Goal: Task Accomplishment & Management: Use online tool/utility

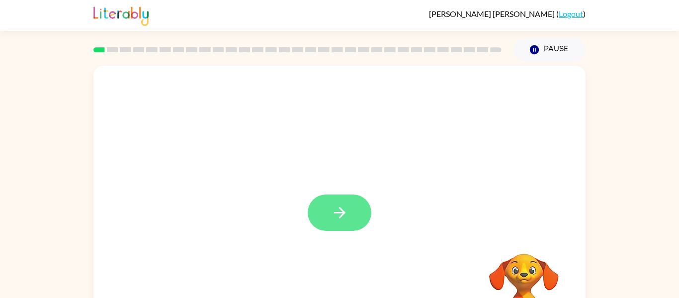
click at [327, 201] on button "button" at bounding box center [340, 212] width 64 height 36
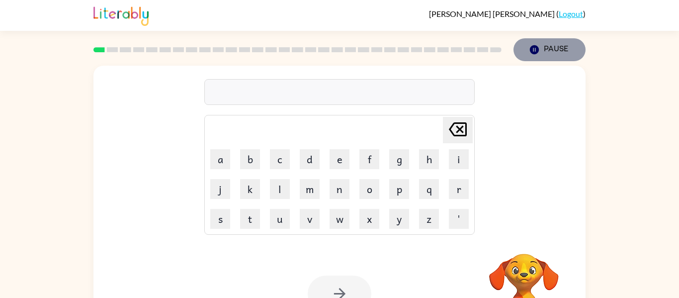
click at [532, 46] on icon "button" at bounding box center [534, 49] width 9 height 9
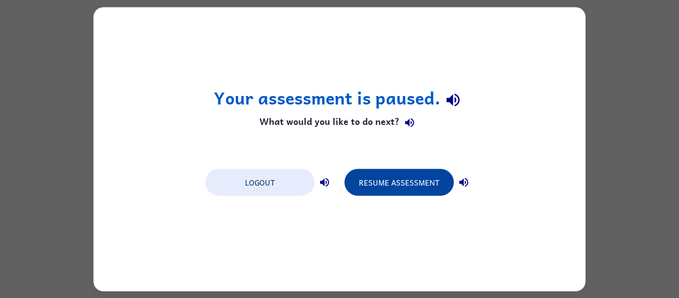
click at [410, 192] on button "Resume Assessment" at bounding box center [398, 181] width 109 height 27
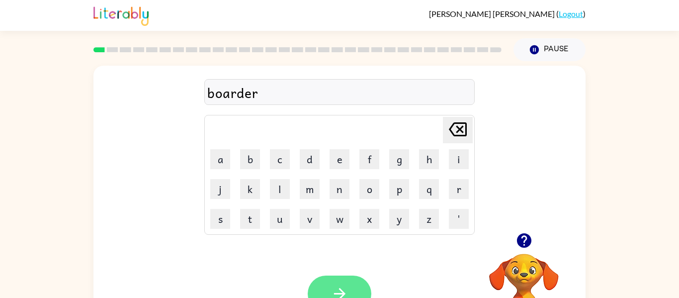
click at [331, 292] on icon "button" at bounding box center [339, 293] width 17 height 17
click at [338, 274] on div "Your browser must support playing .mp4 files to use Literably. Please try using…" at bounding box center [339, 293] width 492 height 112
click at [338, 284] on button "button" at bounding box center [340, 293] width 64 height 36
click at [337, 288] on icon "button" at bounding box center [339, 293] width 17 height 17
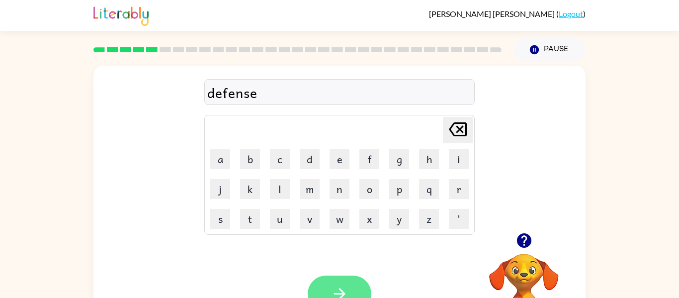
click at [337, 287] on icon "button" at bounding box center [339, 293] width 17 height 17
click at [337, 289] on icon "button" at bounding box center [339, 293] width 17 height 17
click at [336, 289] on icon "button" at bounding box center [339, 293] width 17 height 17
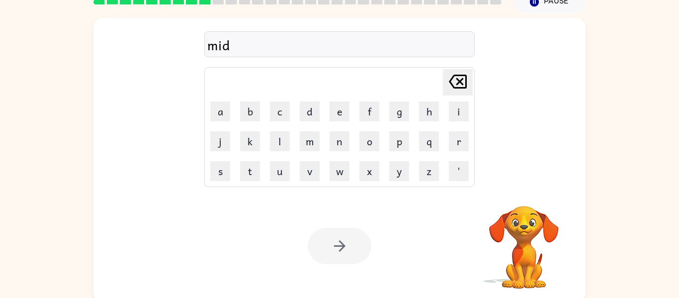
scroll to position [52, 0]
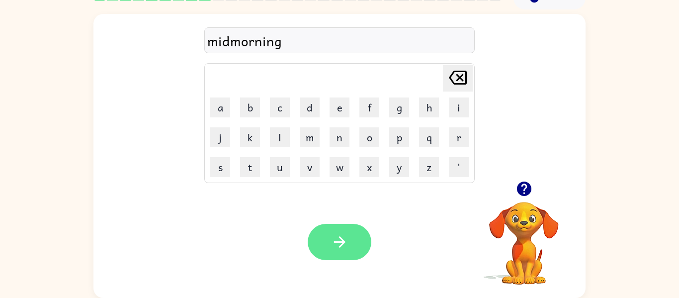
click at [341, 234] on icon "button" at bounding box center [339, 241] width 17 height 17
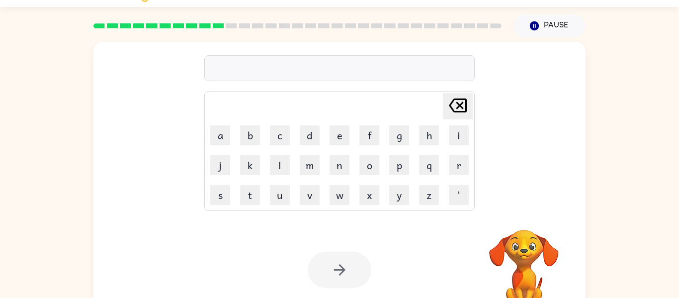
scroll to position [0, 0]
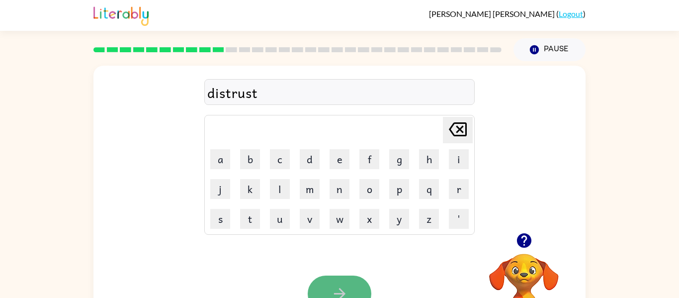
click at [342, 286] on icon "button" at bounding box center [339, 293] width 17 height 17
click at [334, 287] on icon "button" at bounding box center [339, 293] width 17 height 17
click at [331, 288] on icon "button" at bounding box center [339, 293] width 17 height 17
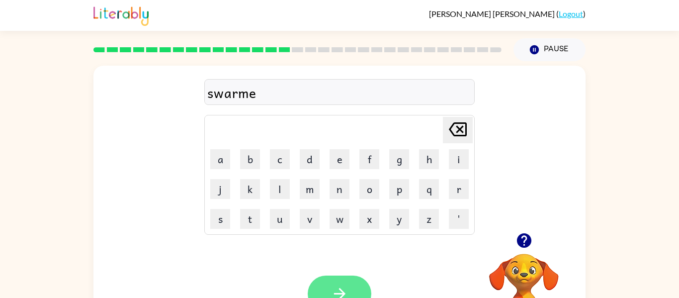
click at [332, 292] on icon "button" at bounding box center [339, 293] width 17 height 17
click at [334, 287] on icon "button" at bounding box center [339, 293] width 17 height 17
click at [230, 92] on div "ricckest" at bounding box center [339, 92] width 264 height 21
click at [229, 93] on div "ricckes" at bounding box center [339, 92] width 264 height 21
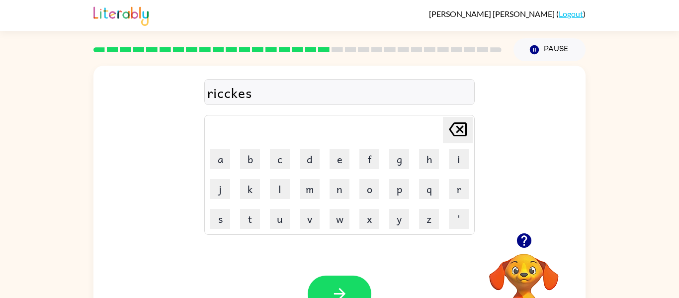
click at [259, 96] on div "ricckes" at bounding box center [339, 92] width 264 height 21
click at [258, 94] on div "ricckes" at bounding box center [339, 92] width 264 height 21
click at [258, 95] on div "ricckes" at bounding box center [339, 92] width 264 height 21
click at [336, 284] on button "button" at bounding box center [340, 293] width 64 height 36
click at [337, 285] on icon "button" at bounding box center [339, 293] width 17 height 17
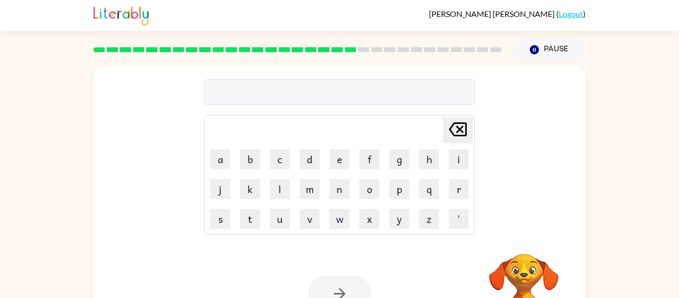
click at [524, 261] on video "Your browser must support playing .mp4 files to use Literably. Please try using…" at bounding box center [523, 287] width 99 height 99
click at [579, 14] on link "Logout" at bounding box center [570, 13] width 24 height 9
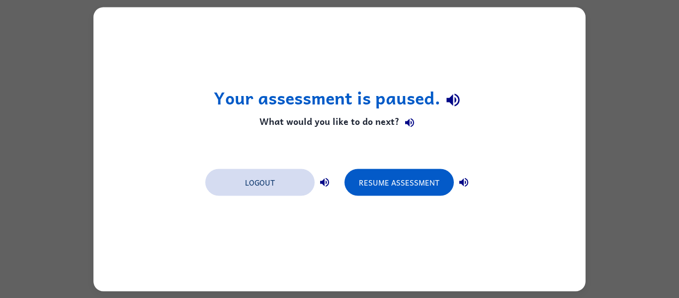
click at [246, 183] on button "Logout" at bounding box center [259, 181] width 109 height 27
click at [256, 164] on div "Logout Resume Assessment" at bounding box center [339, 181] width 278 height 38
click at [257, 166] on div "Logout Resume Assessment" at bounding box center [339, 181] width 278 height 38
click at [259, 168] on button "Logout" at bounding box center [259, 181] width 109 height 27
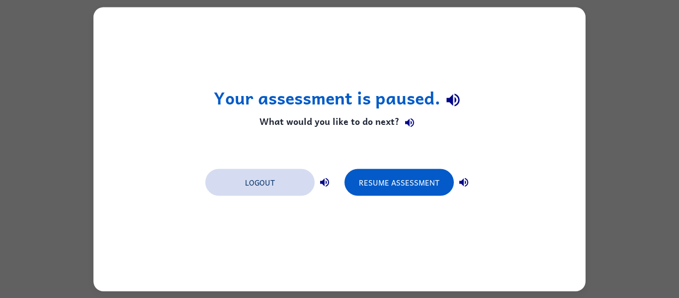
click at [259, 168] on button "Logout" at bounding box center [259, 181] width 109 height 27
